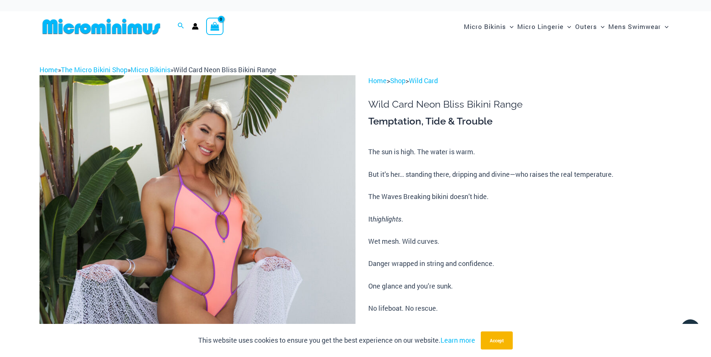
click at [142, 25] on img at bounding box center [101, 26] width 124 height 17
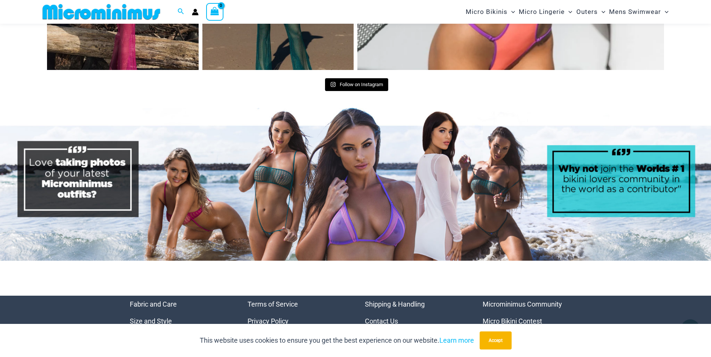
scroll to position [3599, 0]
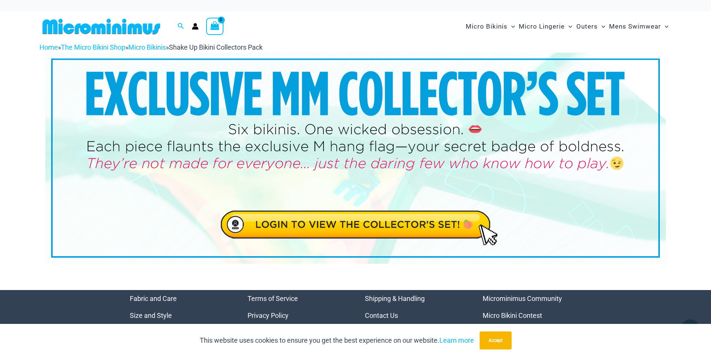
click at [467, 229] on img at bounding box center [355, 158] width 620 height 211
click at [426, 231] on img at bounding box center [355, 158] width 620 height 211
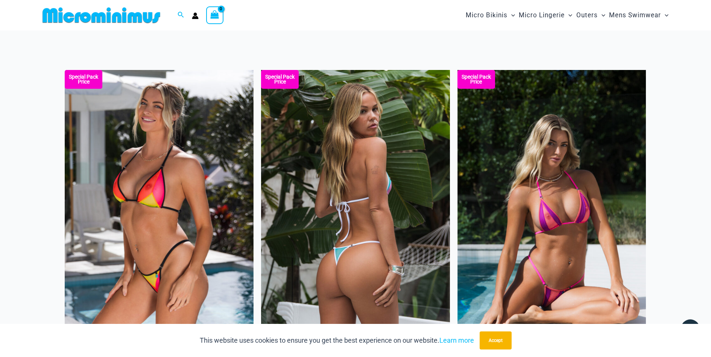
drag, startPoint x: 369, startPoint y: 241, endPoint x: 449, endPoint y: 142, distance: 127.0
drag, startPoint x: 172, startPoint y: 242, endPoint x: 290, endPoint y: 218, distance: 120.5
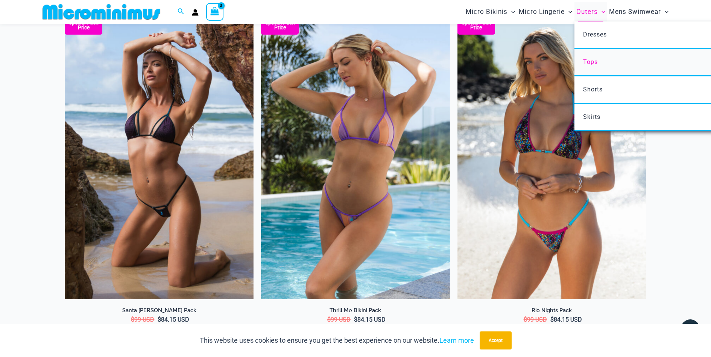
scroll to position [443, 0]
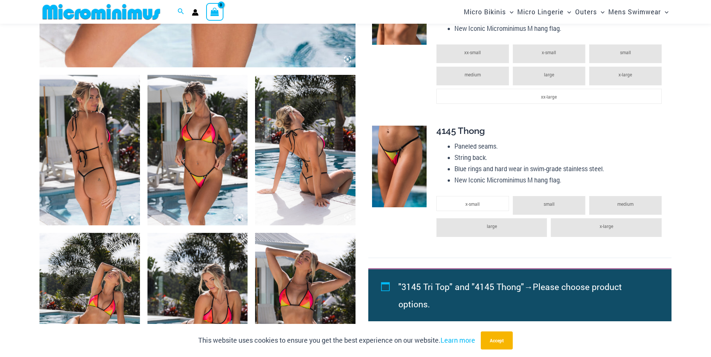
scroll to position [566, 0]
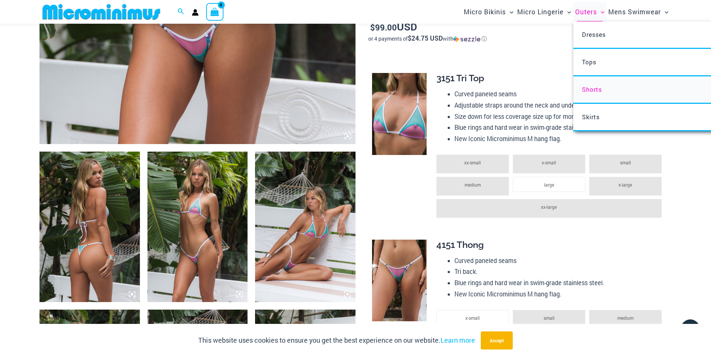
scroll to position [548, 0]
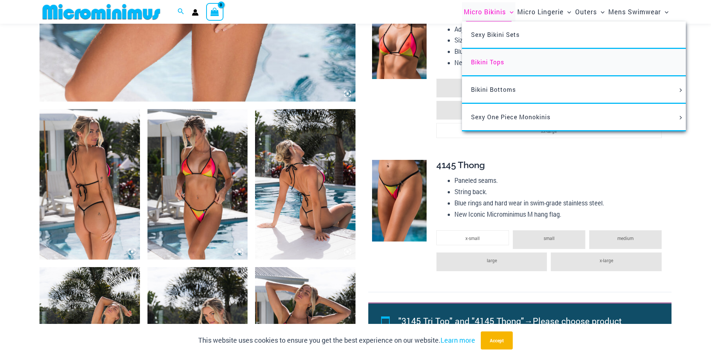
scroll to position [366, 0]
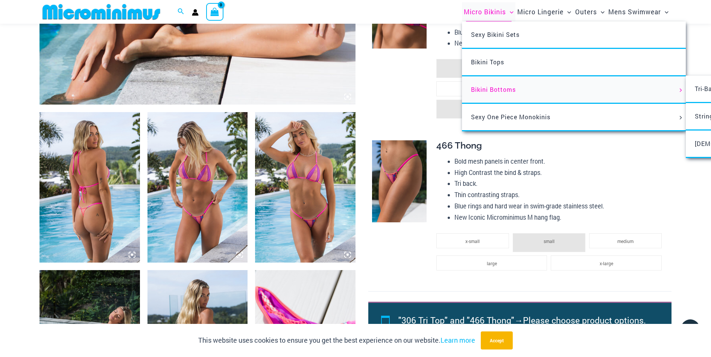
scroll to position [487, 0]
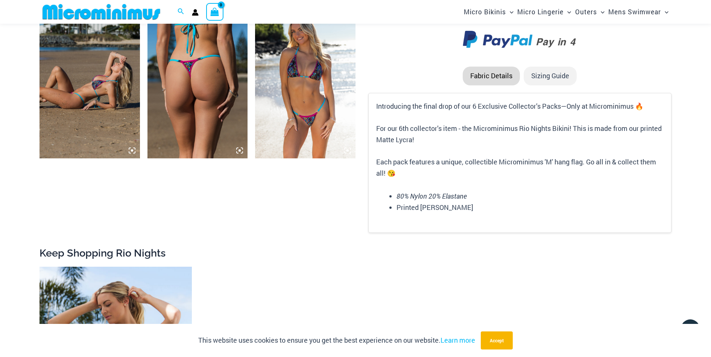
scroll to position [937, 0]
